Goal: Task Accomplishment & Management: Use online tool/utility

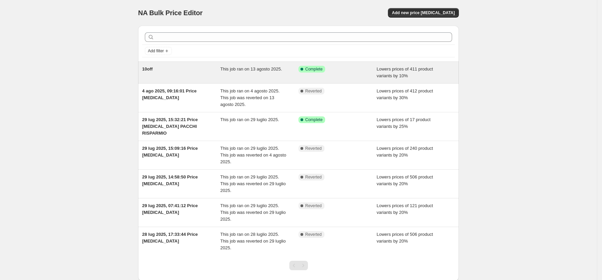
click at [364, 68] on div "Success Complete Complete" at bounding box center [333, 69] width 68 height 7
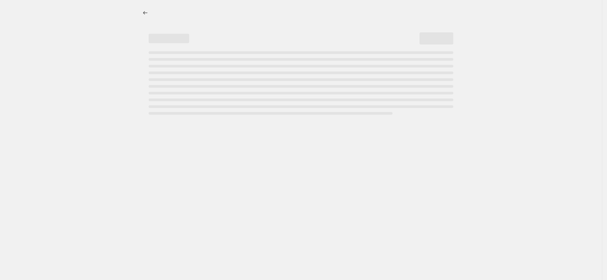
select select "percentage"
select select "collection"
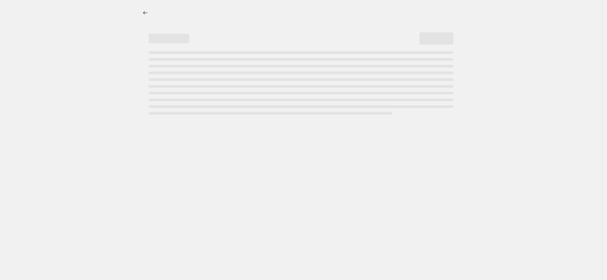
select select "collection"
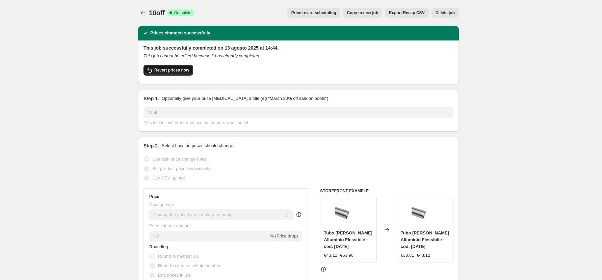
click at [173, 67] on button "Revert prices now" at bounding box center [169, 70] width 50 height 11
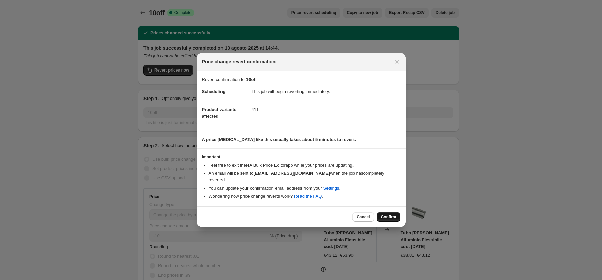
click at [386, 215] on span "Confirm" at bounding box center [389, 217] width 16 height 5
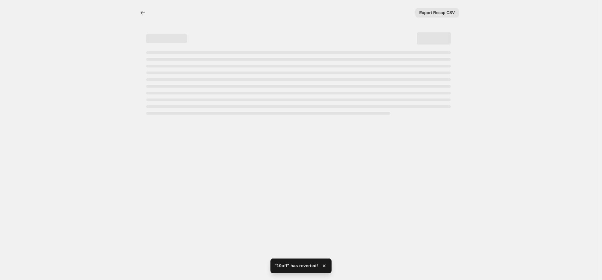
select select "percentage"
select select "collection"
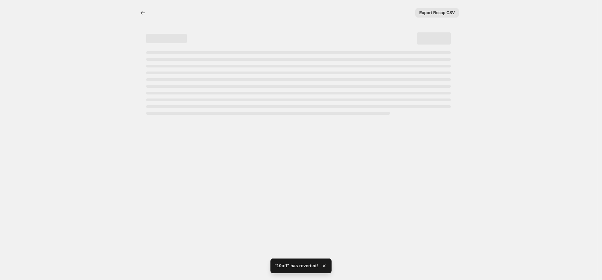
select select "collection"
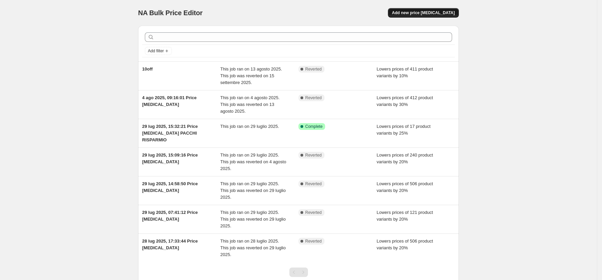
click at [419, 14] on span "Add new price change job" at bounding box center [423, 12] width 63 height 5
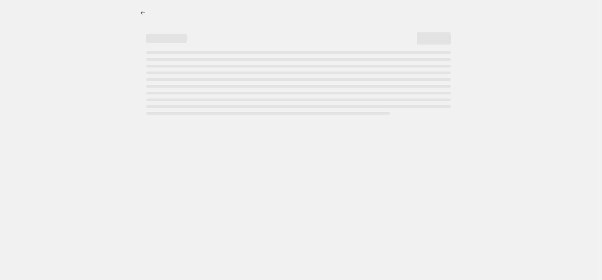
select select "percentage"
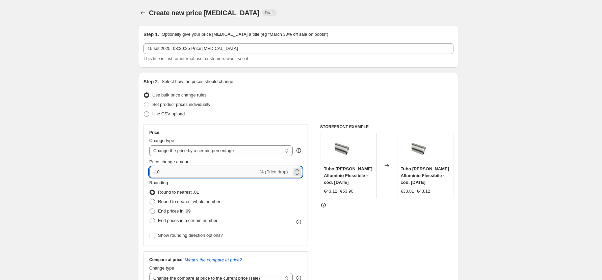
click at [227, 171] on input "-10" at bounding box center [203, 172] width 109 height 11
type input "-1"
type input "-25"
click at [176, 212] on span "End prices in .99" at bounding box center [174, 211] width 33 height 5
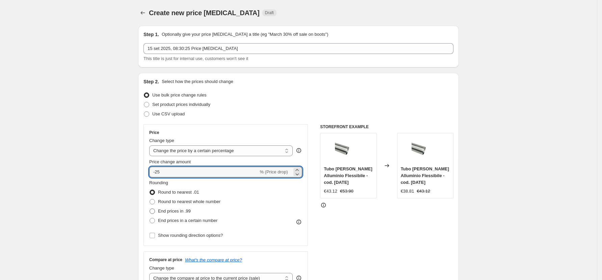
click at [150, 209] on input "End prices in .99" at bounding box center [150, 209] width 0 height 0
radio input "true"
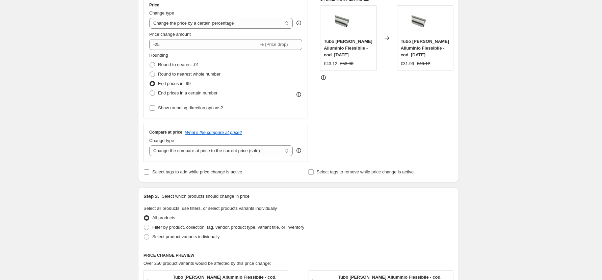
scroll to position [225, 0]
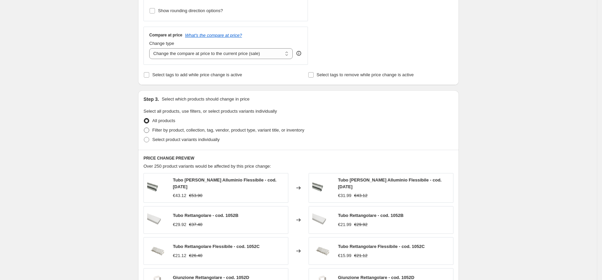
click at [223, 133] on span "Filter by product, collection, tag, vendor, product type, variant title, or inv…" at bounding box center [228, 130] width 152 height 7
click at [144, 128] on input "Filter by product, collection, tag, vendor, product type, variant title, or inv…" at bounding box center [144, 128] width 0 height 0
radio input "true"
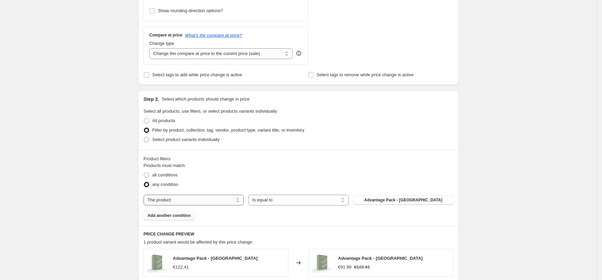
click at [213, 198] on select "The product The product's collection The product's vendor The product's status …" at bounding box center [194, 200] width 100 height 11
select select "collection"
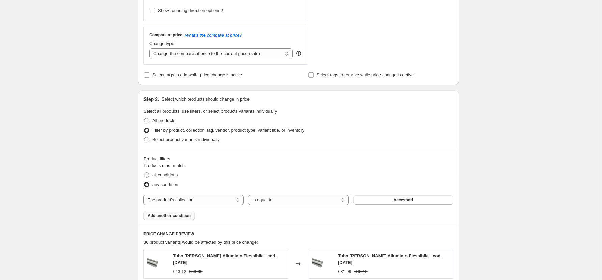
click at [175, 214] on span "Add another condition" at bounding box center [169, 215] width 43 height 5
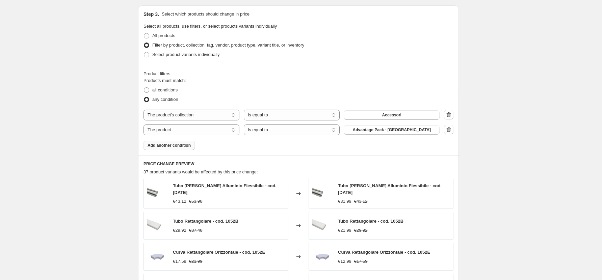
scroll to position [315, 0]
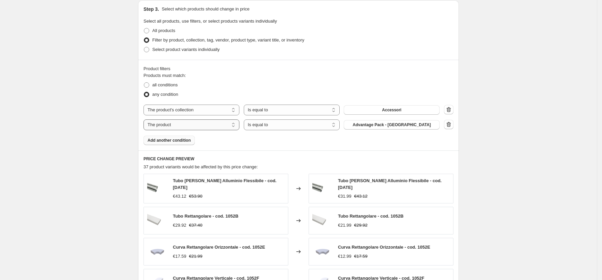
click at [200, 124] on select "The product The product's collection The product's vendor The product's status …" at bounding box center [192, 125] width 96 height 11
select select "collection"
click at [386, 127] on span "Accessori" at bounding box center [392, 124] width 19 height 5
click at [168, 140] on span "Add another condition" at bounding box center [169, 140] width 43 height 5
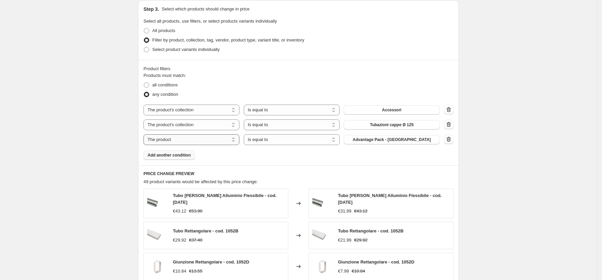
click at [218, 142] on select "The product The product's collection The product's vendor The product's status …" at bounding box center [192, 139] width 96 height 11
select select "collection"
click at [393, 142] on span "Accessori" at bounding box center [392, 139] width 19 height 5
click at [450, 112] on icon "button" at bounding box center [449, 109] width 4 height 5
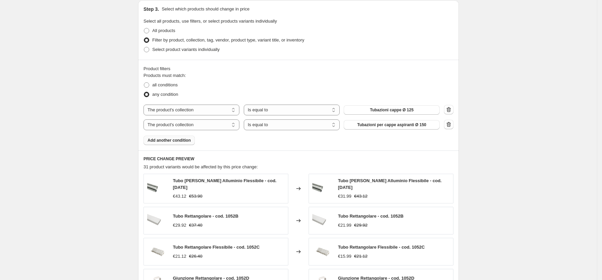
click at [170, 139] on span "Add another condition" at bounding box center [169, 140] width 43 height 5
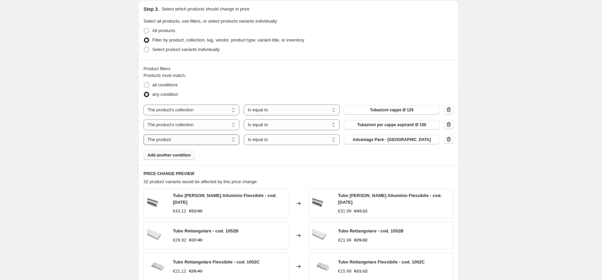
click at [195, 139] on select "The product The product's collection The product's vendor The product's status …" at bounding box center [192, 139] width 96 height 11
select select "collection"
click at [381, 147] on div "Products must match: all conditions any condition The product The product's col…" at bounding box center [299, 116] width 310 height 88
click at [393, 141] on span "Accessori" at bounding box center [392, 139] width 19 height 5
click at [175, 157] on span "Add another condition" at bounding box center [169, 155] width 43 height 5
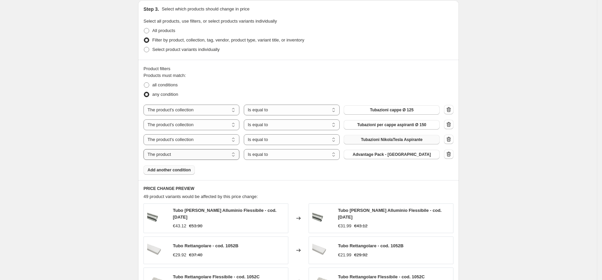
click at [185, 156] on select "The product The product's collection The product's vendor The product's status …" at bounding box center [192, 154] width 96 height 11
select select "collection"
click at [283, 156] on select "Is equal to Is not equal to" at bounding box center [292, 154] width 96 height 11
click at [417, 155] on button "Accessori" at bounding box center [392, 154] width 96 height 9
click at [174, 170] on span "Add another condition" at bounding box center [169, 170] width 43 height 5
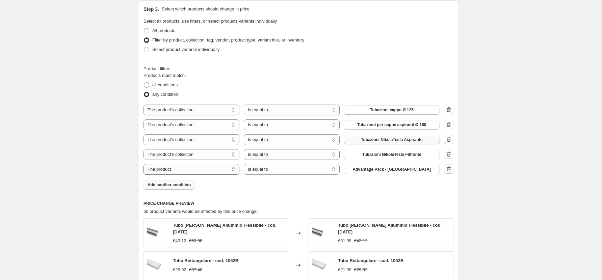
click at [215, 170] on select "The product The product's collection The product's vendor The product's status …" at bounding box center [192, 169] width 96 height 11
select select "collection"
click at [378, 173] on button "Accessori" at bounding box center [392, 169] width 96 height 9
click at [180, 186] on span "Add another condition" at bounding box center [169, 184] width 43 height 5
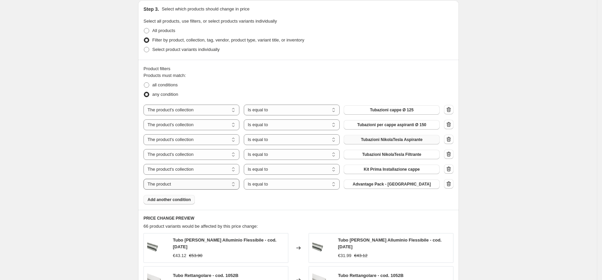
click at [191, 185] on select "The product The product's collection The product's vendor The product's status …" at bounding box center [192, 184] width 96 height 11
select select "collection"
click at [378, 184] on button "Accessori" at bounding box center [392, 184] width 96 height 9
click at [178, 201] on span "Add another condition" at bounding box center [169, 199] width 43 height 5
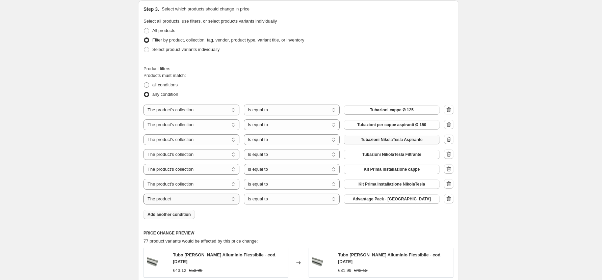
click at [187, 199] on select "The product The product's collection The product's vendor The product's status …" at bounding box center [192, 199] width 96 height 11
select select "collection"
click at [396, 201] on span "Accessori" at bounding box center [392, 199] width 19 height 5
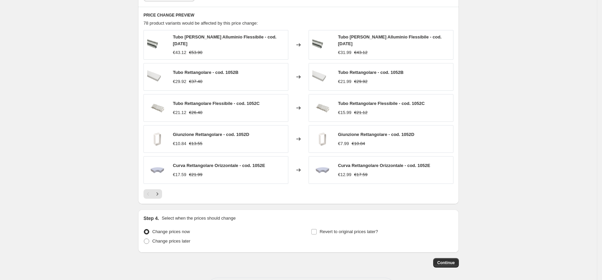
scroll to position [541, 0]
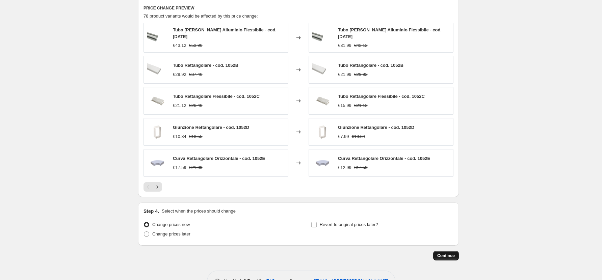
click at [447, 257] on span "Continue" at bounding box center [447, 255] width 18 height 5
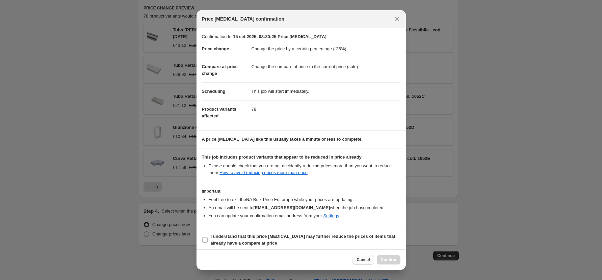
click at [358, 261] on button "Cancel" at bounding box center [363, 259] width 21 height 9
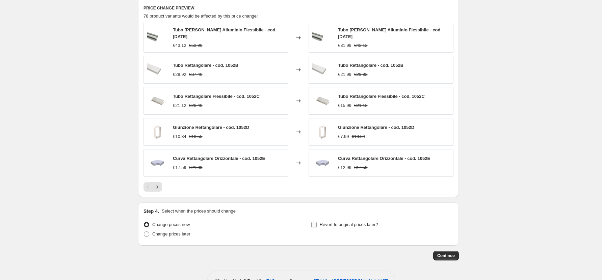
click at [352, 226] on span "Revert to original prices later?" at bounding box center [349, 224] width 58 height 5
click at [317, 226] on input "Revert to original prices later?" at bounding box center [314, 224] width 5 height 5
checkbox input "true"
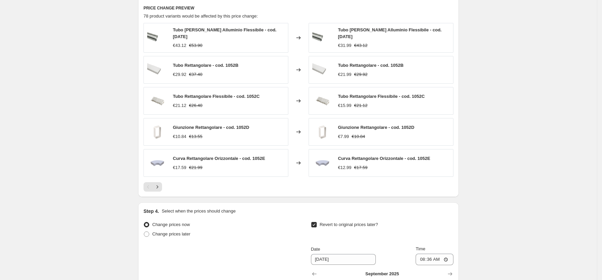
click at [459, 177] on div "PRICE CHANGE PREVIEW 78 product variants would be affected by this price change…" at bounding box center [298, 99] width 321 height 198
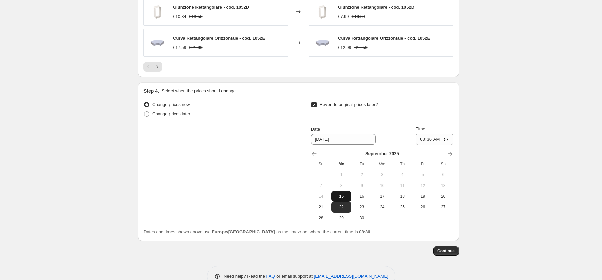
scroll to position [676, 0]
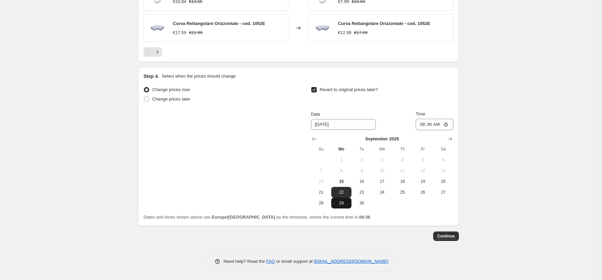
click at [347, 204] on span "29" at bounding box center [341, 203] width 15 height 5
type input "9/29/2025"
click at [448, 232] on button "Continue" at bounding box center [447, 236] width 26 height 9
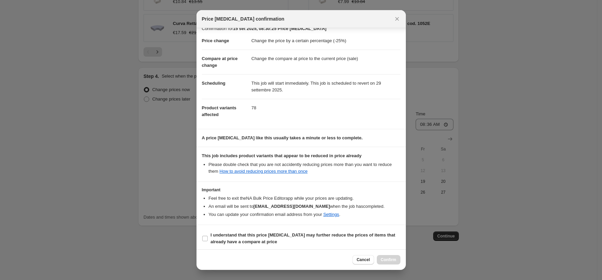
scroll to position [10, 0]
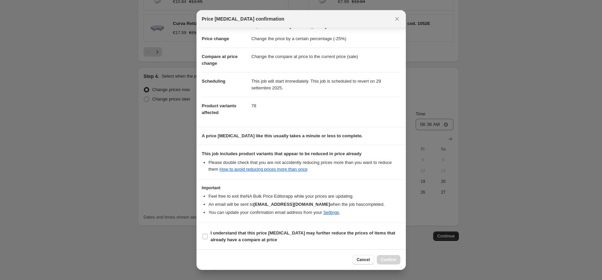
click at [199, 235] on section "I understand that this price change job may further reduce the prices of items …" at bounding box center [302, 236] width 210 height 27
click at [204, 235] on input "I understand that this price change job may further reduce the prices of items …" at bounding box center [204, 236] width 5 height 5
checkbox input "true"
click at [379, 264] on button "Confirm" at bounding box center [389, 259] width 24 height 9
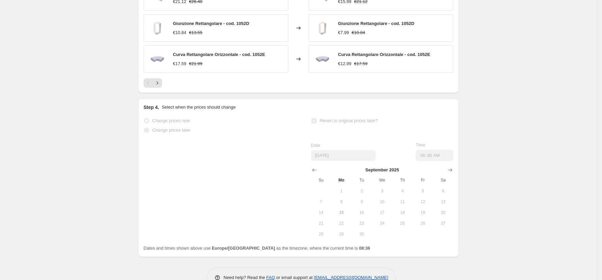
scroll to position [693, 0]
select select "percentage"
select select "collection"
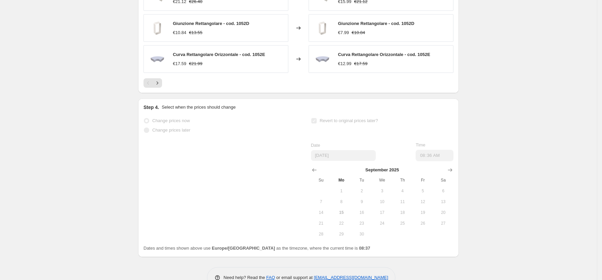
select select "collection"
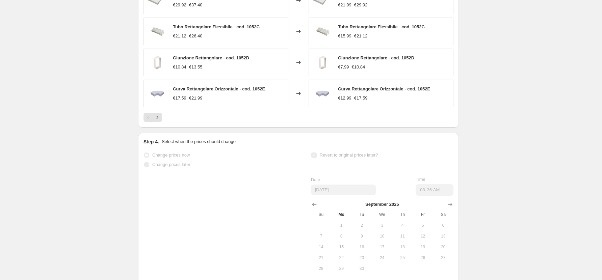
scroll to position [0, 0]
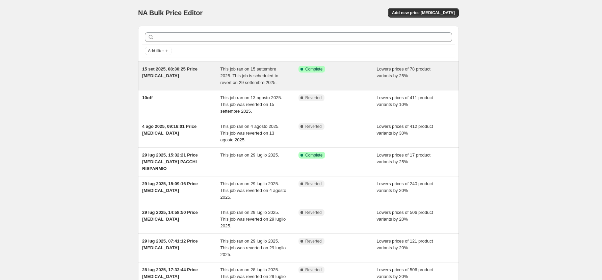
click at [183, 68] on span "15 set 2025, 08:30:25 Price change job" at bounding box center [169, 73] width 55 height 12
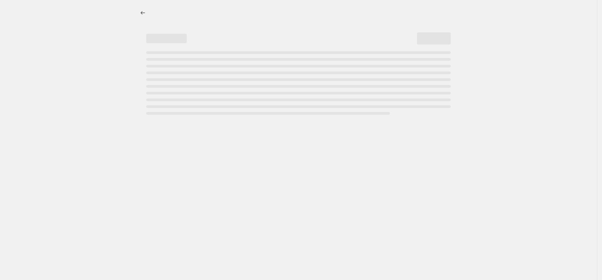
select select "percentage"
select select "collection"
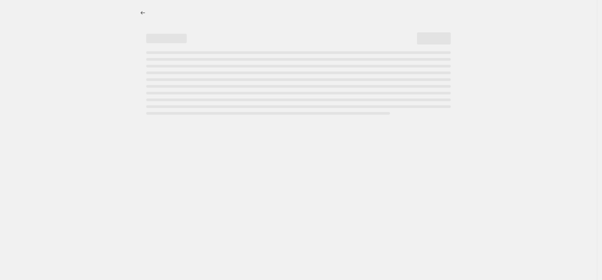
select select "collection"
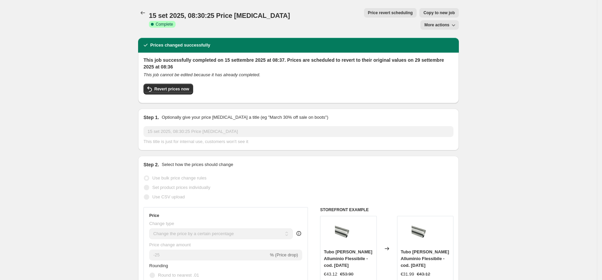
click at [453, 22] on icon "button" at bounding box center [453, 25] width 7 height 7
click at [369, 69] on div "This job successfully completed on 15 settembre 2025 at 08:37. Prices are sched…" at bounding box center [299, 77] width 310 height 41
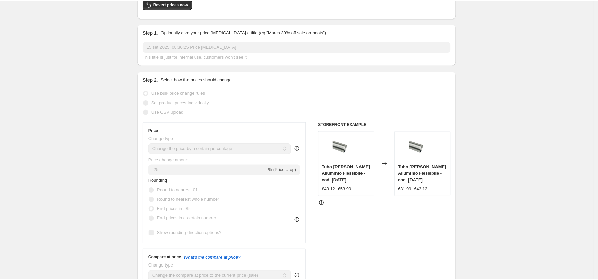
scroll to position [90, 0]
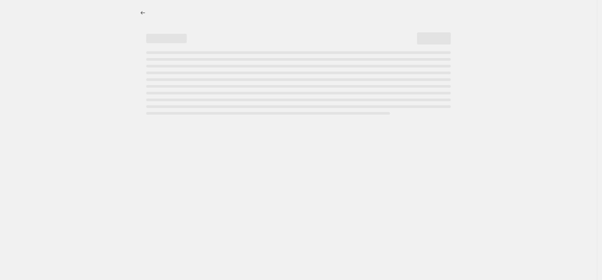
select select "percentage"
select select "collection"
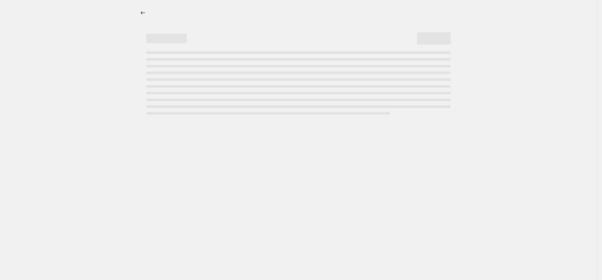
select select "collection"
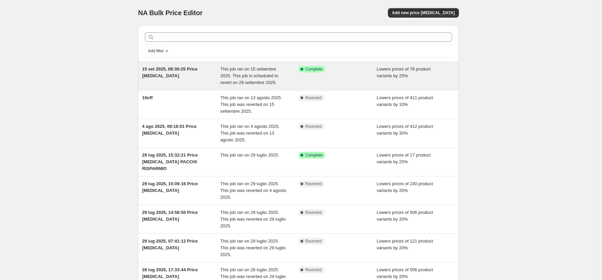
click at [184, 72] on div "15 set 2025, 08:30:25 Price [MEDICAL_DATA]" at bounding box center [181, 76] width 78 height 20
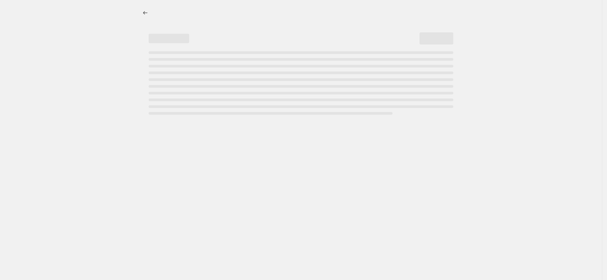
select select "percentage"
select select "collection"
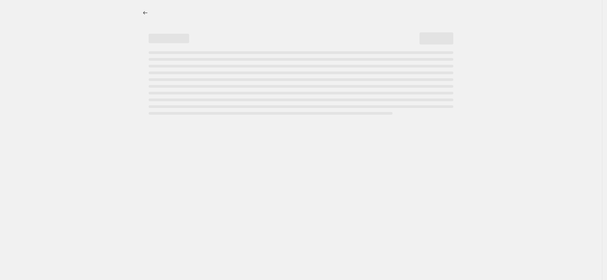
select select "collection"
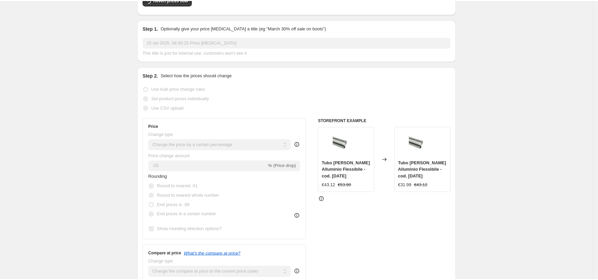
scroll to position [90, 0]
